Goal: Transaction & Acquisition: Purchase product/service

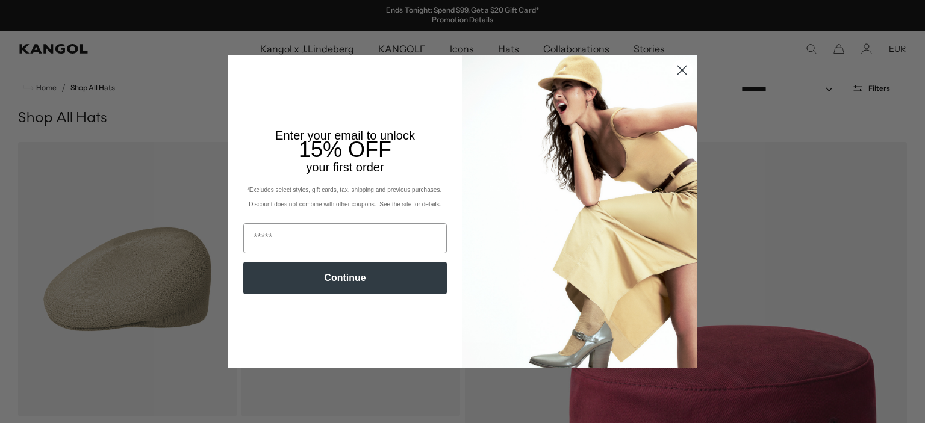
click at [678, 70] on icon "Close dialog" at bounding box center [682, 70] width 8 height 8
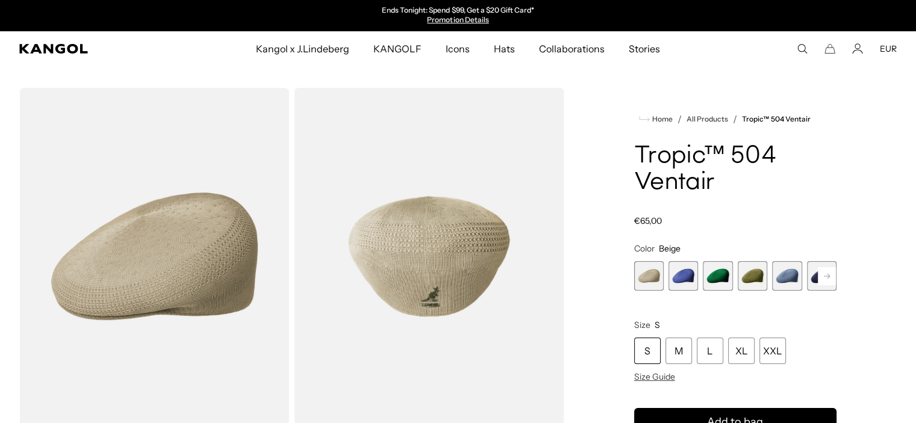
click at [825, 280] on rect at bounding box center [827, 276] width 18 height 18
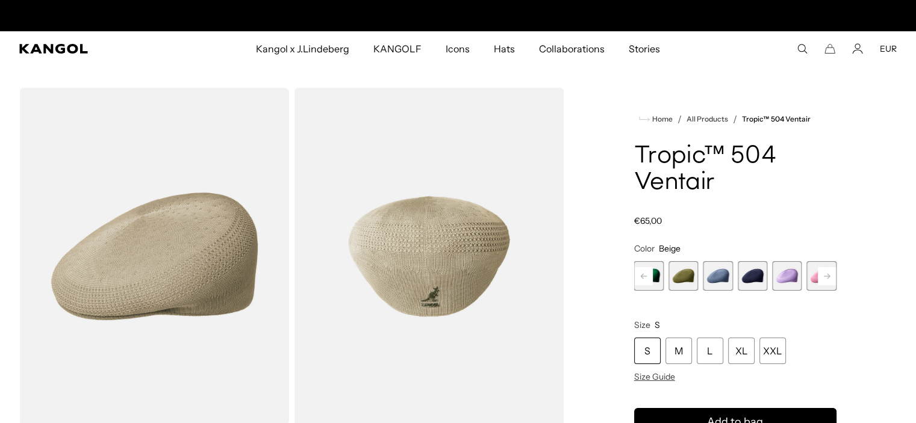
click at [825, 280] on rect at bounding box center [827, 276] width 18 height 18
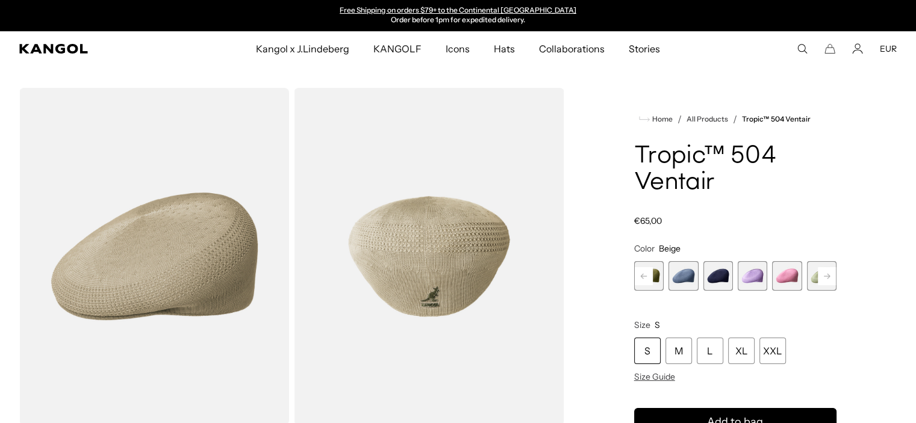
click at [825, 280] on rect at bounding box center [827, 276] width 18 height 18
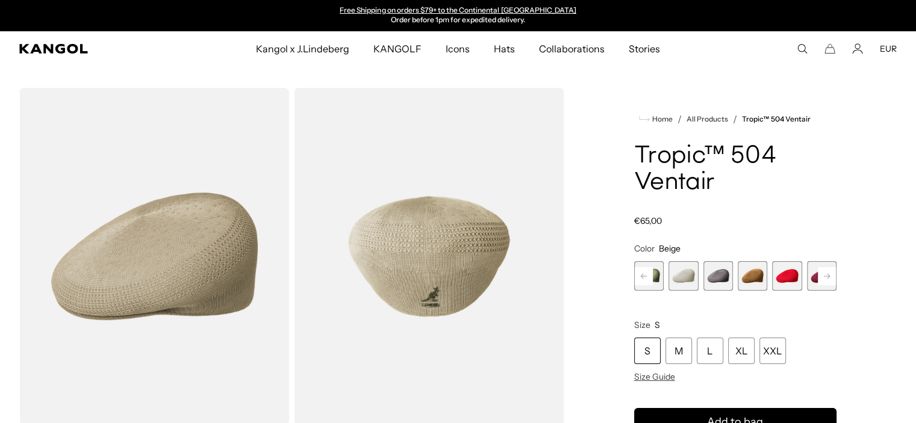
click at [825, 280] on rect at bounding box center [827, 276] width 18 height 18
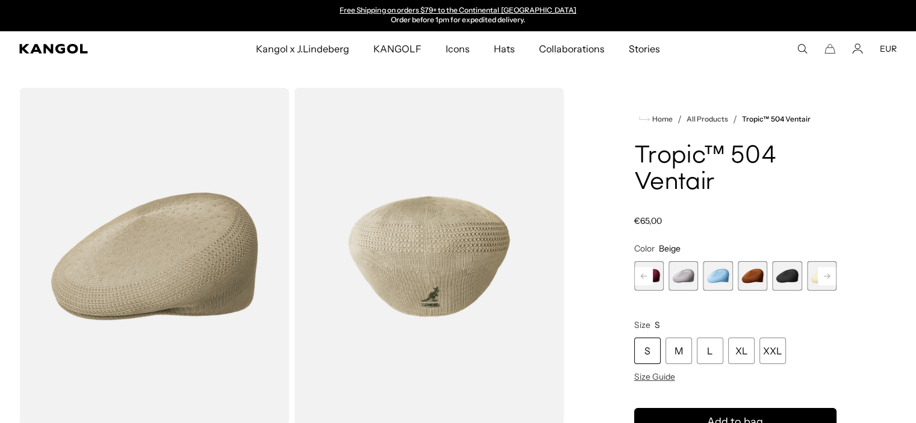
click at [825, 280] on rect at bounding box center [827, 276] width 18 height 18
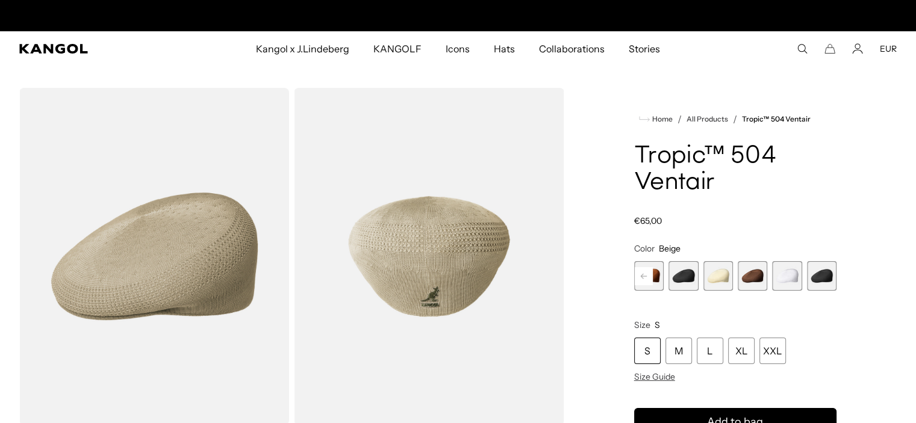
scroll to position [0, 0]
click at [683, 278] on span "18 of 22" at bounding box center [682, 275] width 29 height 29
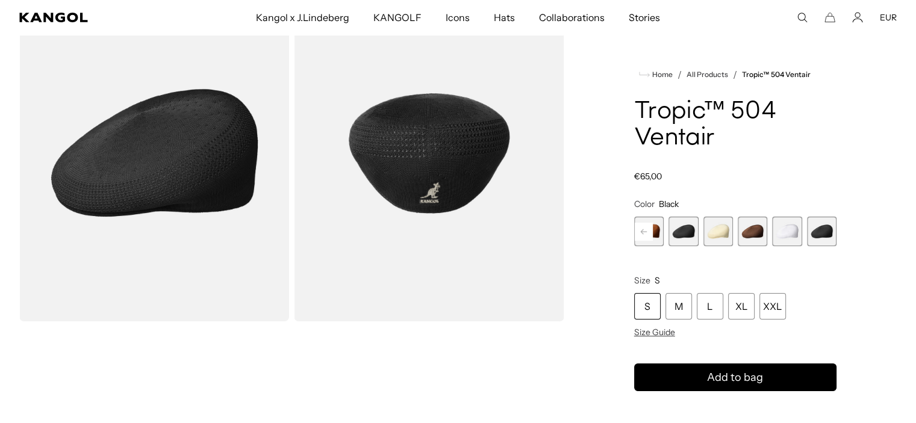
scroll to position [58, 0]
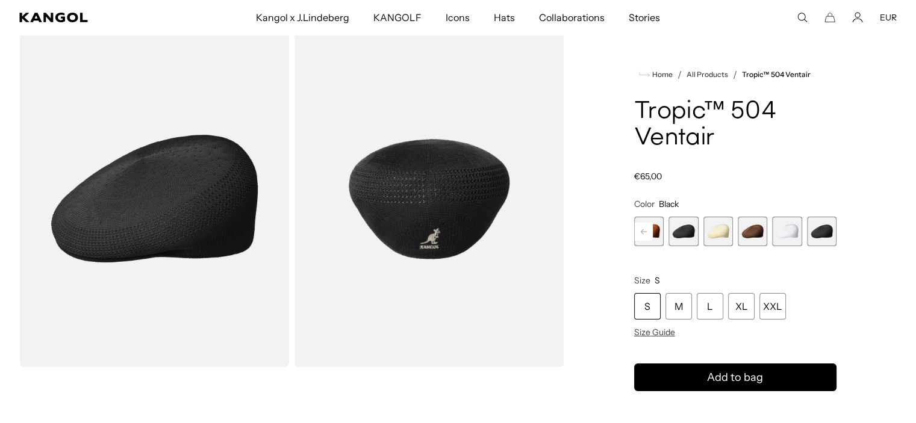
click at [818, 232] on span "22 of 22" at bounding box center [821, 231] width 29 height 29
